Goal: Transaction & Acquisition: Purchase product/service

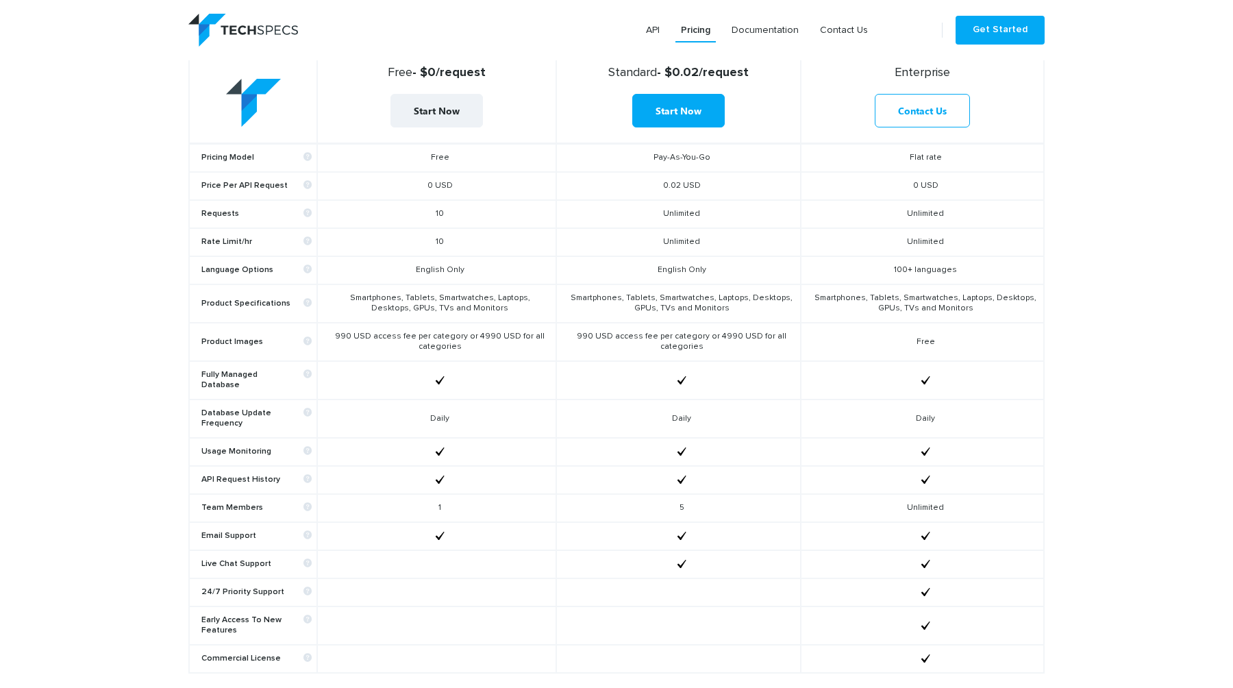
scroll to position [574, 0]
click at [463, 301] on td "Smartphones, Tablets, Smartwatches, Laptops, Desktops, GPUs, TVs and Monitors" at bounding box center [436, 303] width 238 height 38
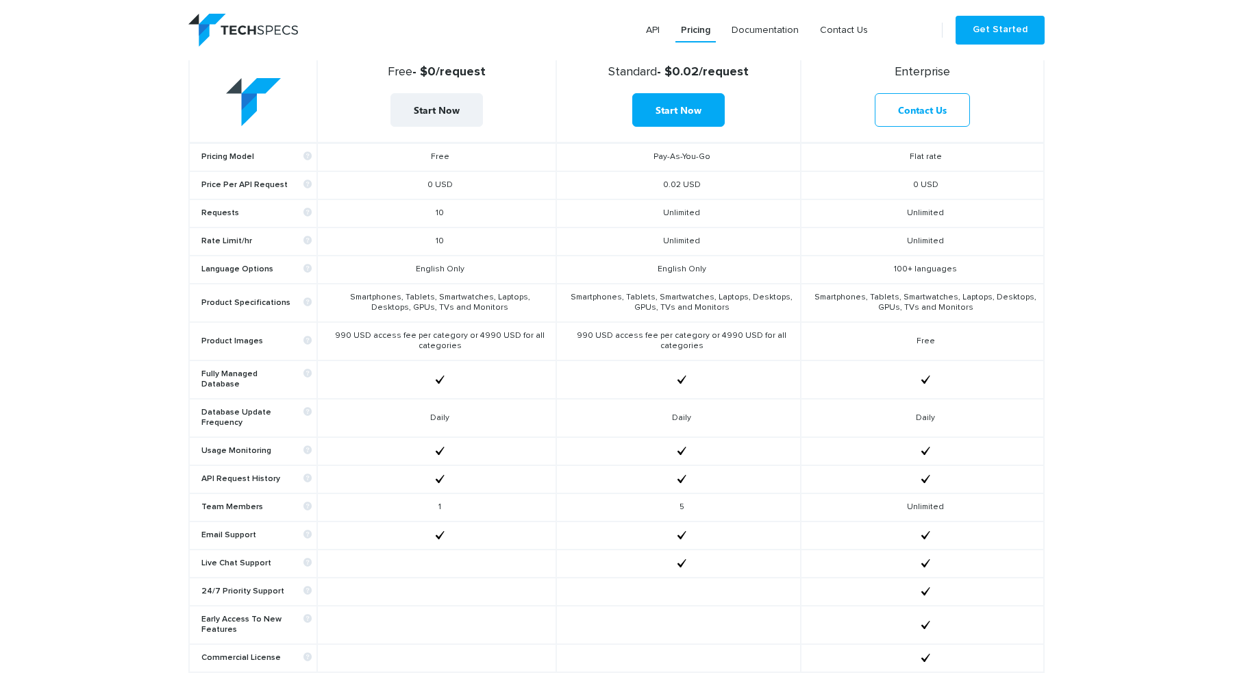
click at [438, 345] on td "990 USD access fee per category or 4990 USD for all categories" at bounding box center [436, 341] width 238 height 38
click at [447, 338] on td "990 USD access fee per category or 4990 USD for all categories" at bounding box center [436, 341] width 238 height 38
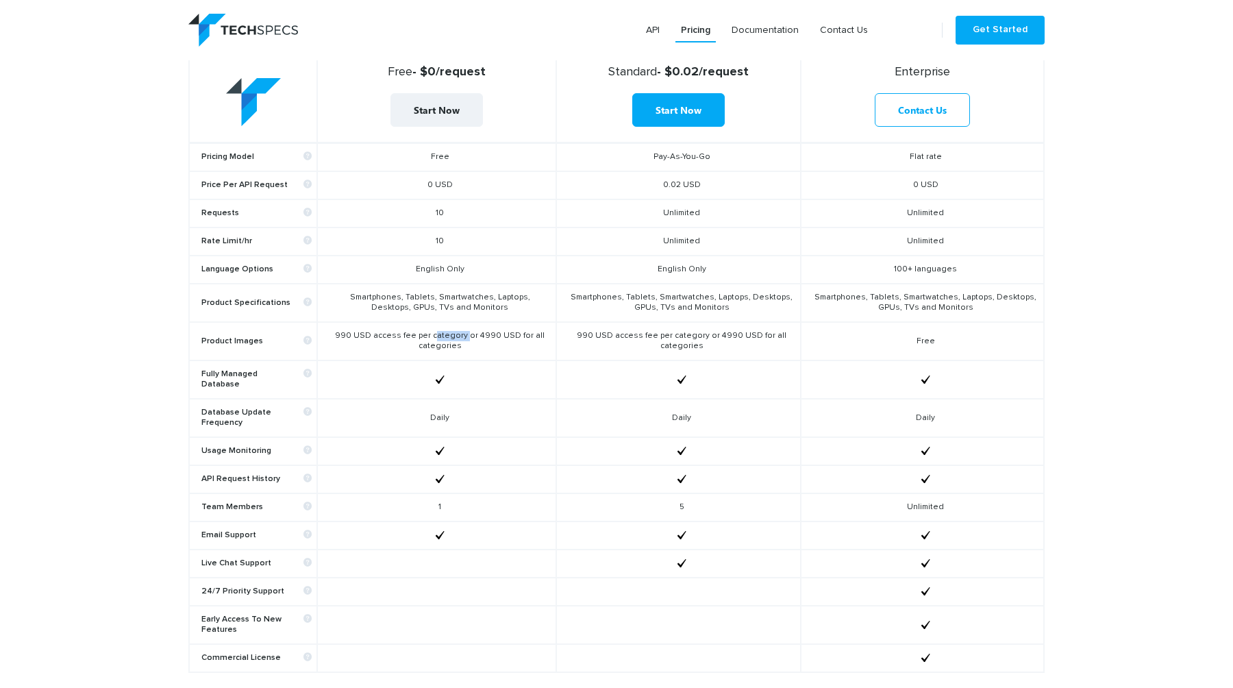
click at [443, 345] on td "990 USD access fee per category or 4990 USD for all categories" at bounding box center [436, 341] width 238 height 38
click at [448, 339] on td "990 USD access fee per category or 4990 USD for all categories" at bounding box center [436, 341] width 238 height 38
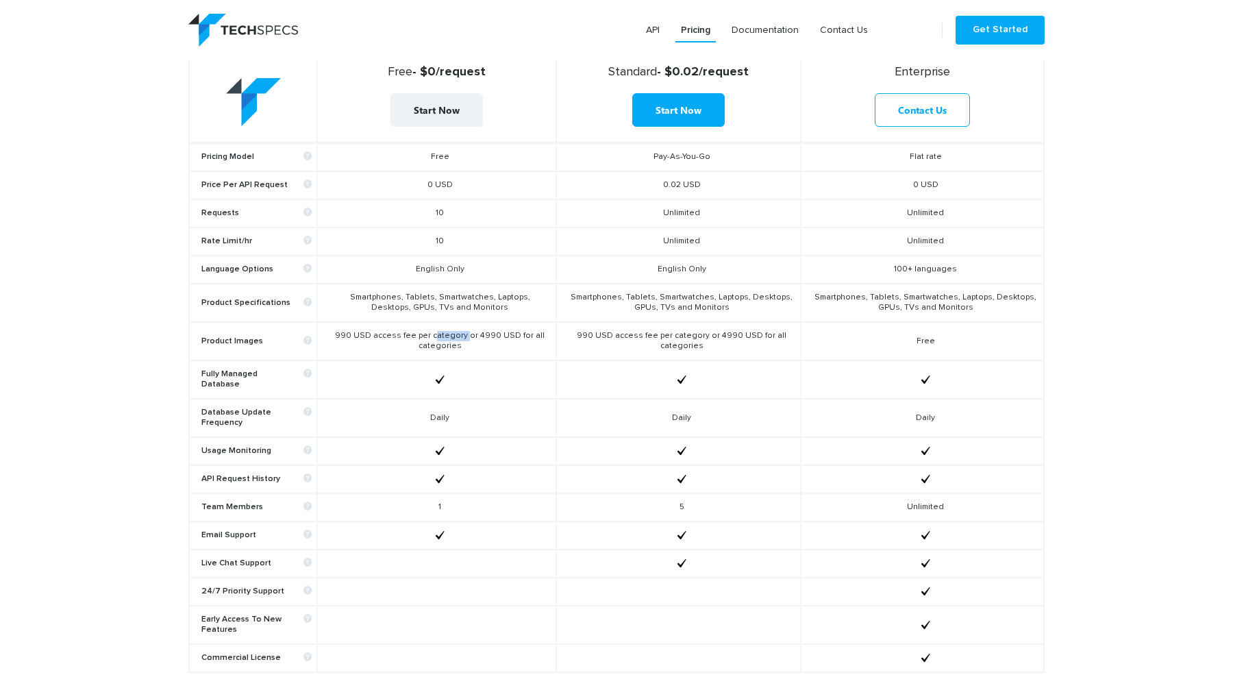
click at [387, 336] on td "990 USD access fee per category or 4990 USD for all categories" at bounding box center [436, 341] width 238 height 38
click at [417, 333] on td "990 USD access fee per category or 4990 USD for all categories" at bounding box center [436, 341] width 238 height 38
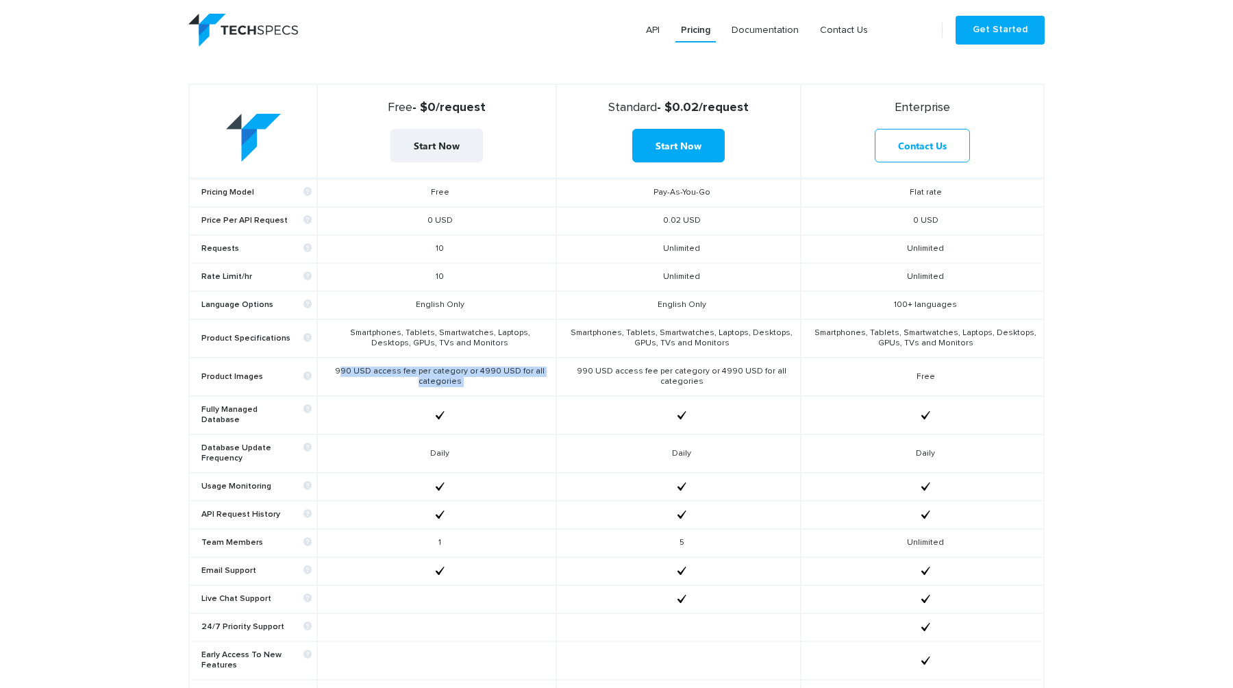
scroll to position [540, 0]
click at [417, 333] on td "Smartphones, Tablets, Smartwatches, Laptops, Desktops, GPUs, TVs and Monitors" at bounding box center [436, 337] width 238 height 38
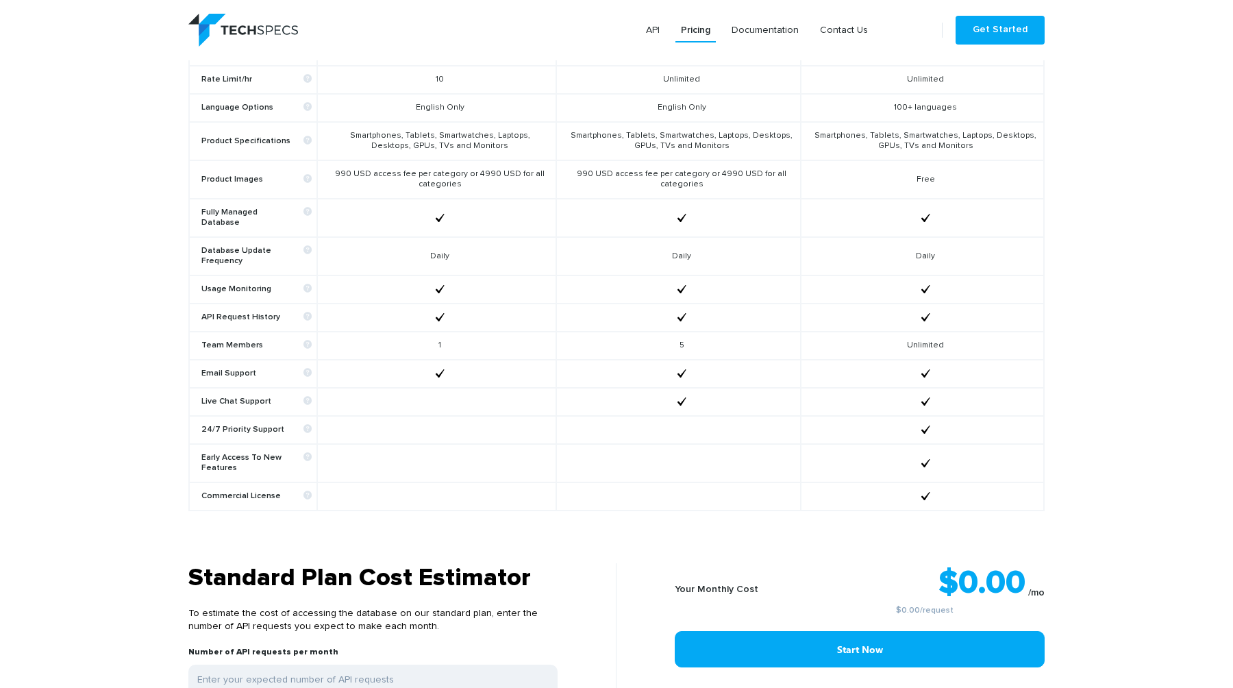
scroll to position [737, 0]
click at [445, 331] on td "1" at bounding box center [436, 345] width 238 height 28
click at [432, 335] on td "1" at bounding box center [436, 345] width 238 height 28
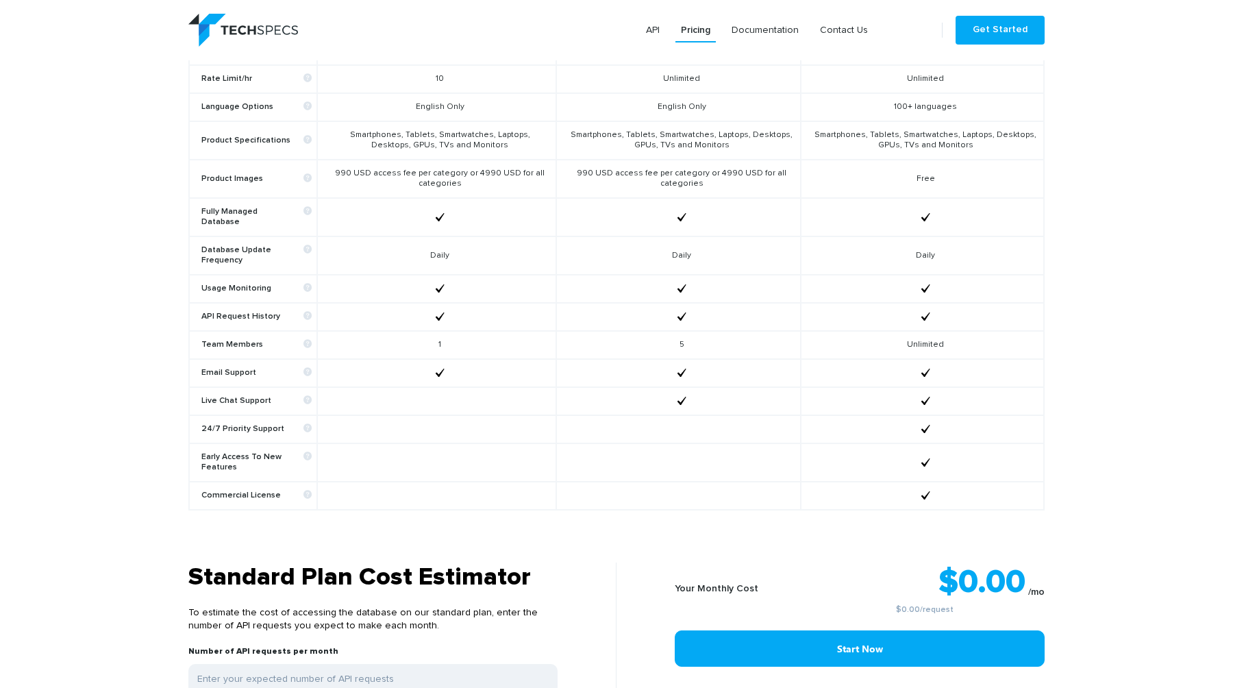
click at [432, 335] on td "1" at bounding box center [436, 345] width 238 height 28
click at [409, 359] on td at bounding box center [436, 373] width 238 height 28
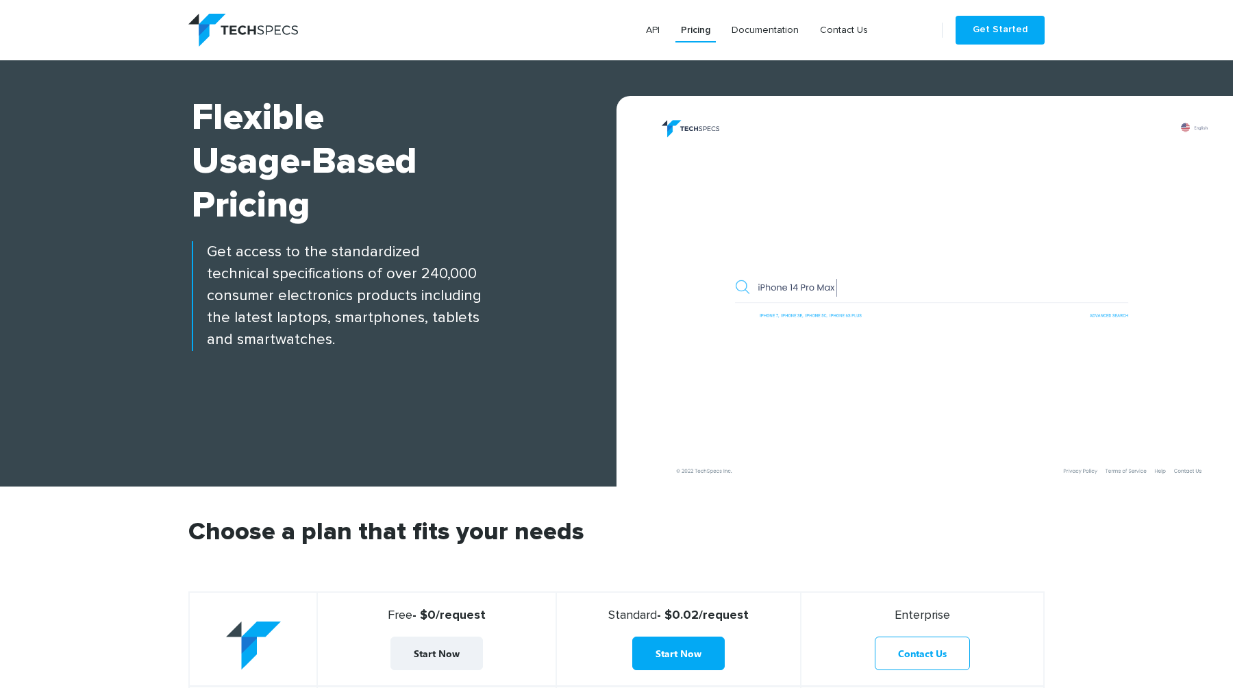
scroll to position [0, 0]
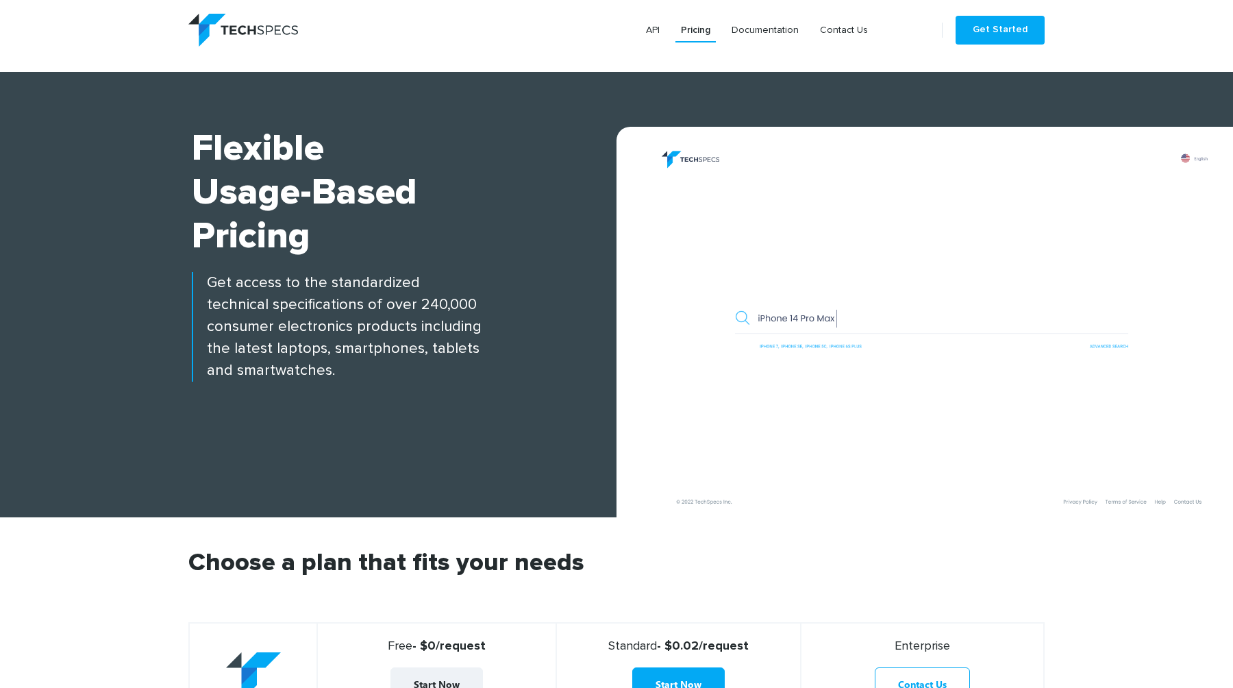
click at [260, 34] on img at bounding box center [243, 30] width 110 height 33
click at [1024, 23] on link "Get Started" at bounding box center [1000, 30] width 89 height 29
